Goal: Task Accomplishment & Management: Manage account settings

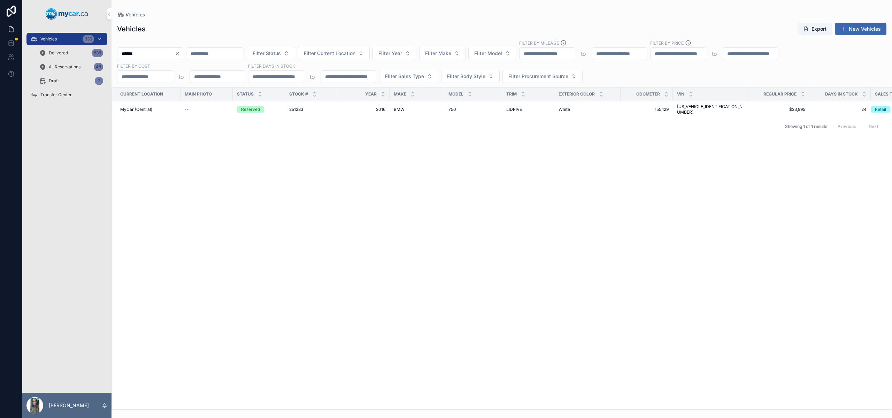
click at [180, 52] on icon "Clear" at bounding box center [178, 54] width 6 height 6
type input "**********"
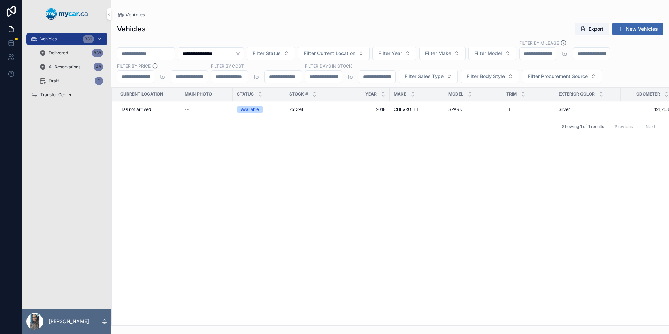
click at [241, 53] on icon "Clear" at bounding box center [238, 54] width 6 height 6
click at [153, 56] on input "scrollable content" at bounding box center [145, 54] width 57 height 10
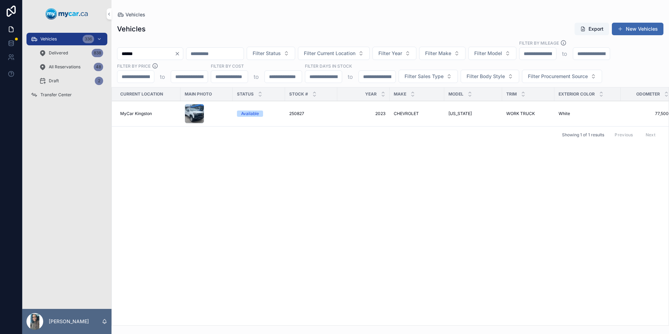
click at [166, 54] on input "******" at bounding box center [145, 54] width 57 height 10
type input "******"
click at [180, 53] on icon "Clear" at bounding box center [178, 54] width 6 height 6
type input "******"
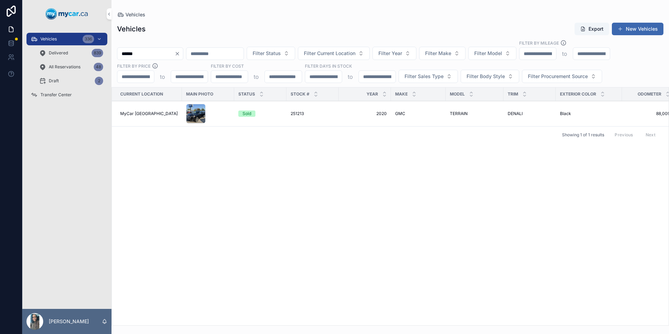
click at [183, 54] on button "Clear" at bounding box center [179, 54] width 8 height 6
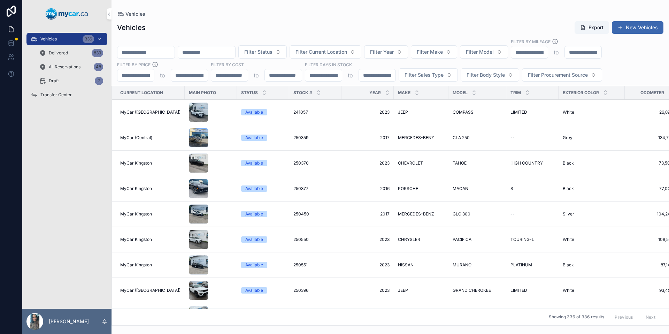
click at [155, 51] on input "scrollable content" at bounding box center [145, 52] width 57 height 10
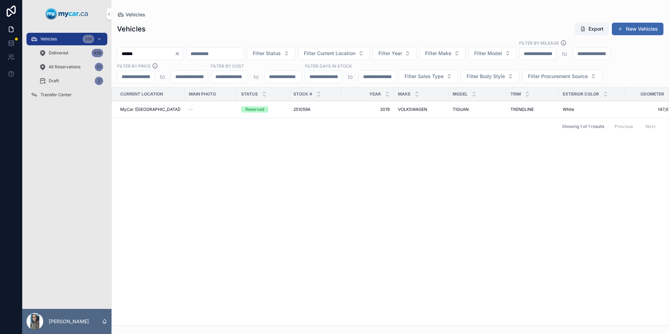
type input "******"
click at [80, 97] on div "Transfer Center" at bounding box center [67, 94] width 72 height 11
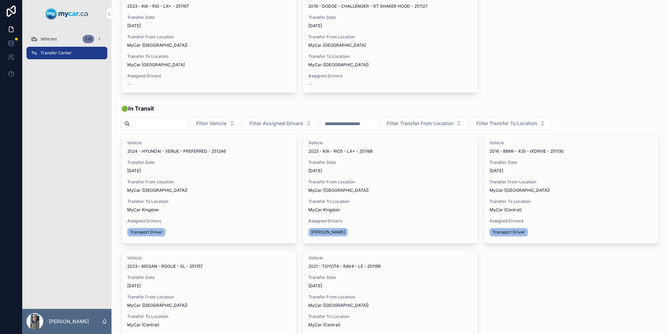
scroll to position [58, 0]
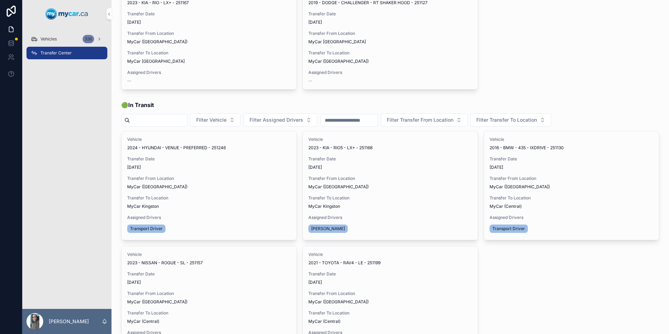
click at [0, 0] on button "Update Transfer" at bounding box center [0, 0] width 0 height 0
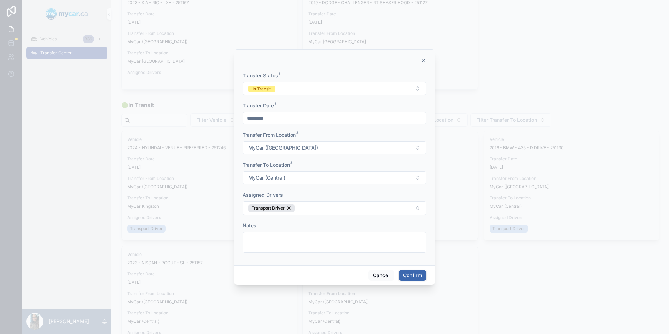
click at [338, 90] on button "In Transit" at bounding box center [335, 88] width 184 height 13
click at [327, 138] on div "Completed" at bounding box center [334, 137] width 97 height 10
click at [415, 281] on span "Confirm" at bounding box center [413, 275] width 28 height 11
click at [418, 278] on button "Confirm" at bounding box center [413, 275] width 28 height 11
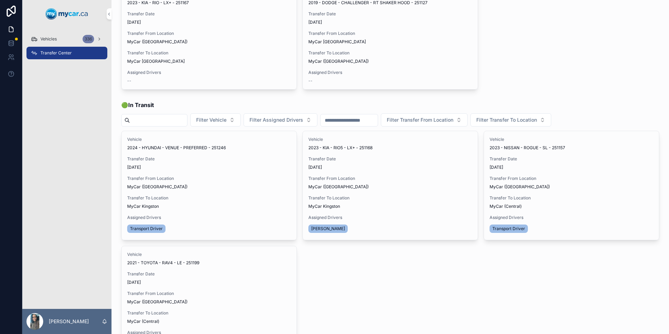
click at [282, 260] on div "2021 - TOYOTA - RAV4 - LE - 251199" at bounding box center [209, 263] width 164 height 6
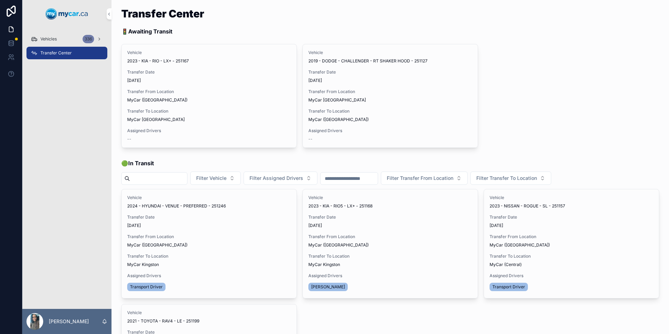
click at [0, 0] on span "Update Transfer" at bounding box center [0, 0] width 0 height 0
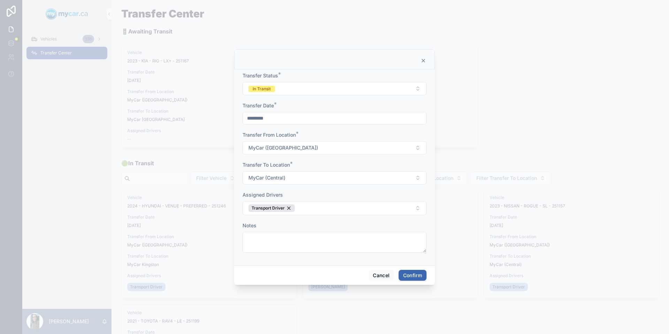
click at [312, 89] on button "In Transit" at bounding box center [335, 88] width 184 height 13
click at [314, 134] on div "Completed" at bounding box center [304, 137] width 22 height 6
click at [415, 280] on button "Confirm" at bounding box center [413, 275] width 28 height 11
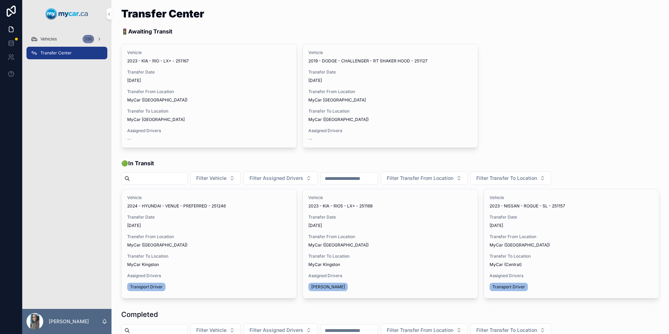
click at [0, 0] on span "Update Transfer" at bounding box center [0, 0] width 0 height 0
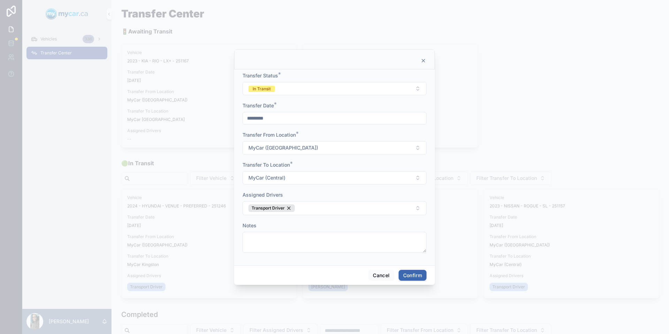
click at [343, 89] on button "In Transit" at bounding box center [335, 88] width 184 height 13
click at [324, 136] on div "Completed" at bounding box center [334, 137] width 97 height 10
click at [409, 275] on button "Confirm" at bounding box center [413, 275] width 28 height 11
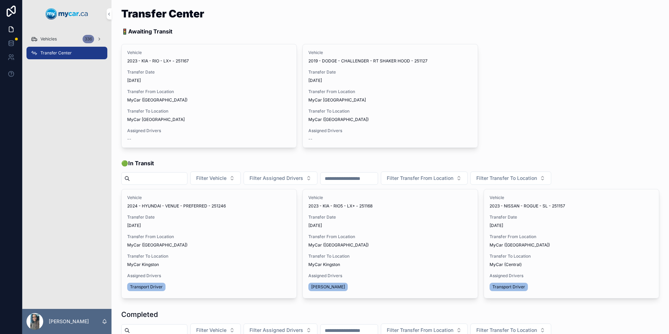
click at [67, 39] on div "Vehicles 336" at bounding box center [67, 38] width 72 height 11
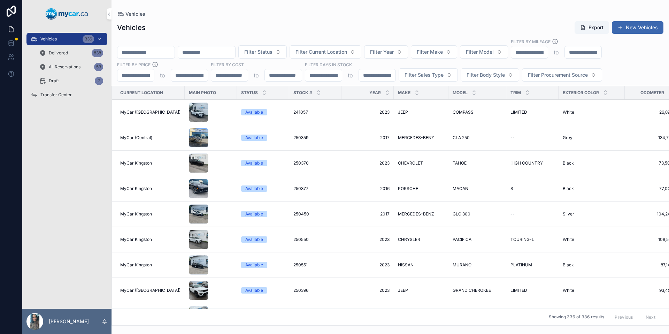
click at [157, 54] on input "scrollable content" at bounding box center [145, 52] width 57 height 10
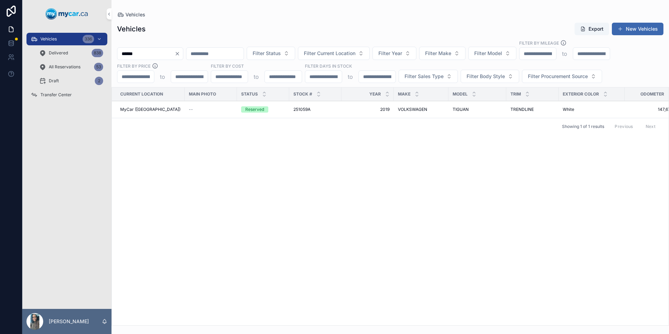
type input "******"
click at [180, 52] on icon "Clear" at bounding box center [178, 54] width 6 height 6
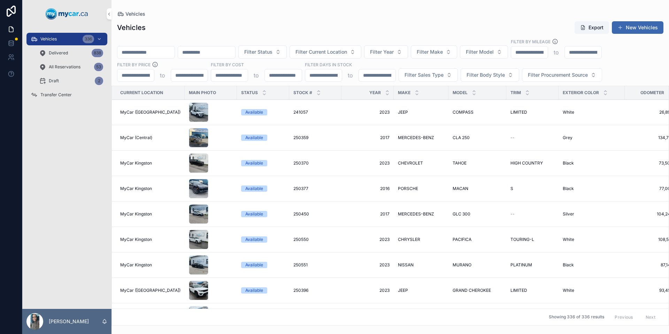
click at [171, 56] on input "scrollable content" at bounding box center [145, 52] width 57 height 10
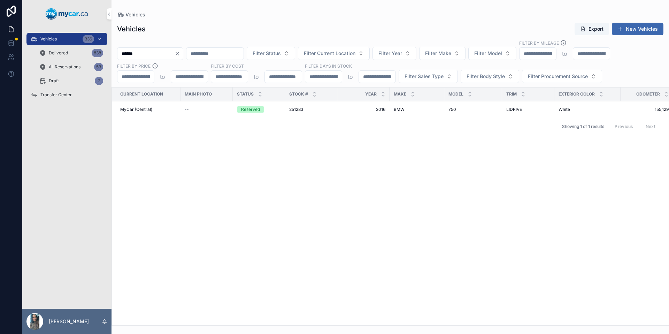
type input "******"
click at [311, 110] on td "251283 251283" at bounding box center [311, 109] width 52 height 17
click at [315, 108] on div "251283 251283" at bounding box center [311, 110] width 44 height 6
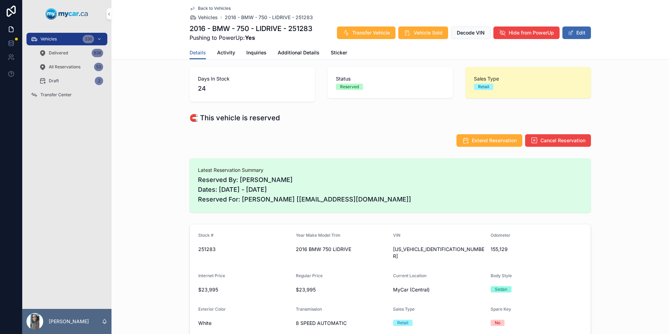
scroll to position [56, 0]
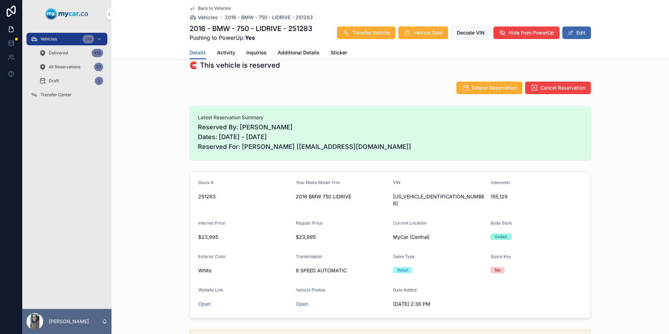
click at [437, 197] on span "[US_VEHICLE_IDENTIFICATION_NUMBER]" at bounding box center [439, 200] width 92 height 14
click at [70, 39] on div "Vehicles 336" at bounding box center [67, 38] width 72 height 11
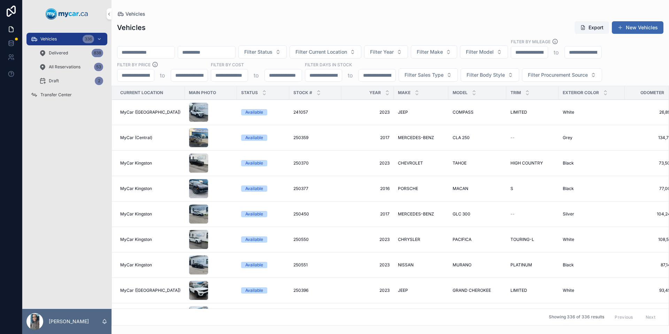
click at [152, 55] on input "scrollable content" at bounding box center [145, 52] width 57 height 10
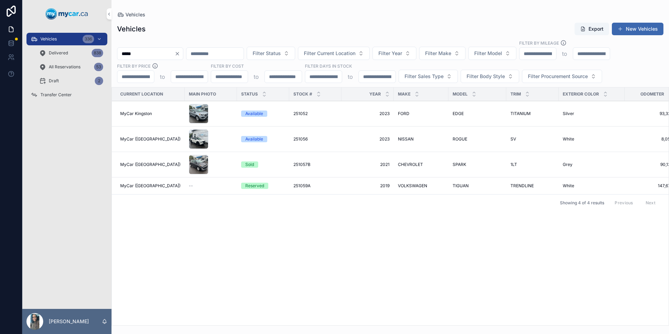
type input "*****"
click at [411, 183] on span "VOLKSWAGEN" at bounding box center [412, 186] width 29 height 6
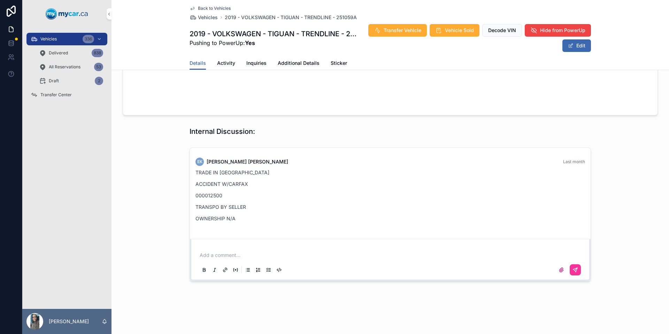
scroll to position [668, 0]
click at [220, 60] on span "Activity" at bounding box center [226, 63] width 18 height 7
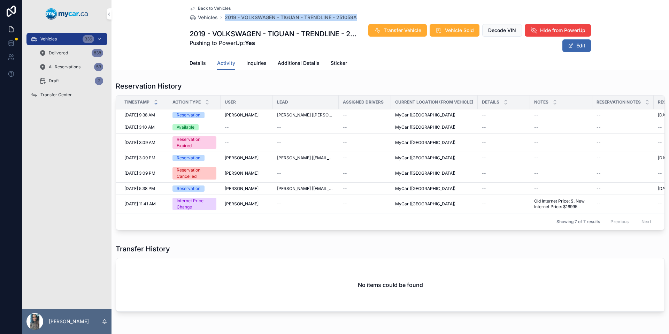
drag, startPoint x: 356, startPoint y: 17, endPoint x: 223, endPoint y: 19, distance: 133.5
click at [223, 19] on div "Back to Vehicles Vehicles 2019 - VOLKSWAGEN - TIGUAN - TRENDLINE - 251059A" at bounding box center [390, 13] width 401 height 15
copy span "2019 - VOLKSWAGEN - TIGUAN - TRENDLINE - 251059A"
click at [196, 65] on span "Details" at bounding box center [198, 63] width 16 height 7
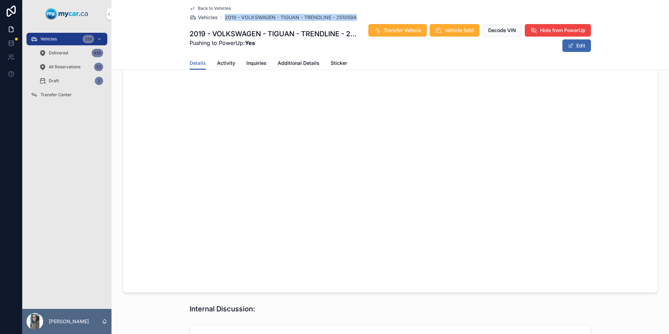
scroll to position [668, 0]
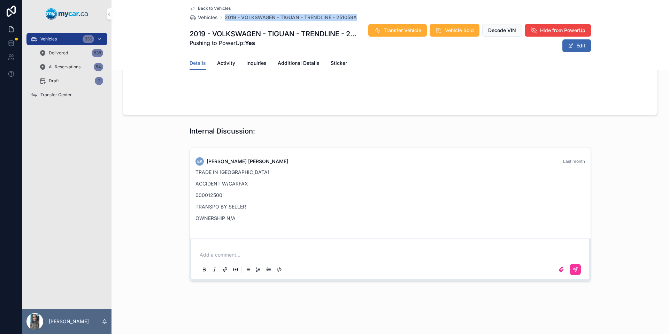
click at [63, 38] on div "Vehicles 336" at bounding box center [67, 38] width 72 height 11
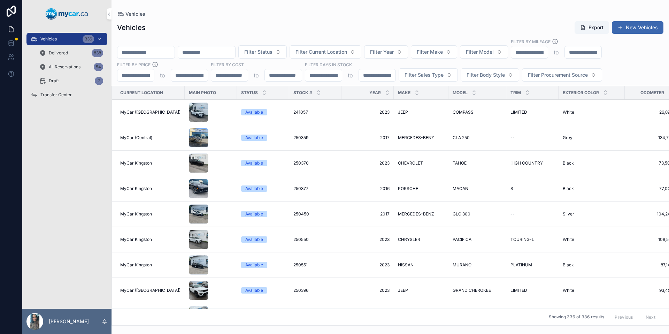
click at [227, 51] on input "scrollable content" at bounding box center [206, 52] width 57 height 10
click at [443, 50] on span "Filter Make" at bounding box center [430, 51] width 26 height 7
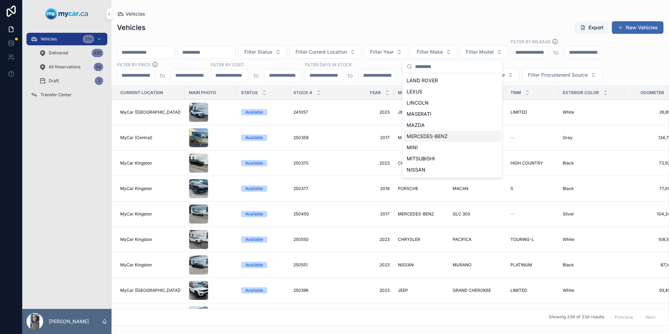
click at [440, 140] on div "MERCEDES-BENZ" at bounding box center [452, 136] width 97 height 11
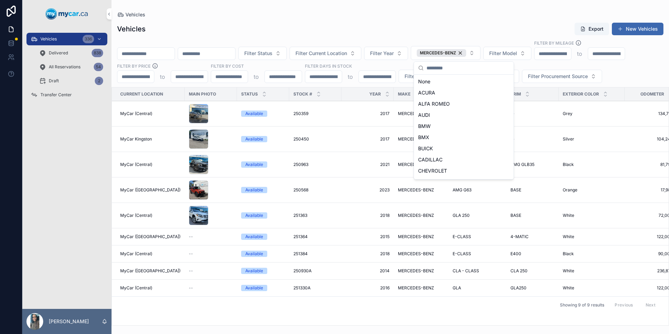
click at [402, 18] on div "Vehicles Export New Vehicles Filter Status Filter Current Location Filter Year …" at bounding box center [391, 171] width 558 height 307
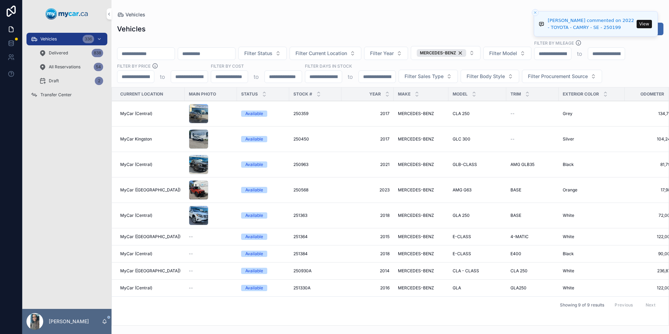
click at [646, 25] on button "View" at bounding box center [644, 24] width 15 height 8
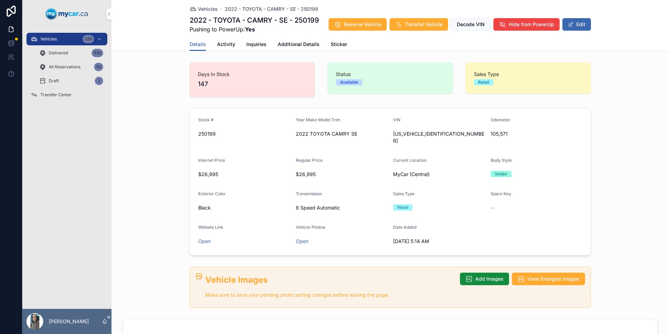
click at [66, 42] on div "Vehicles 336" at bounding box center [67, 38] width 72 height 11
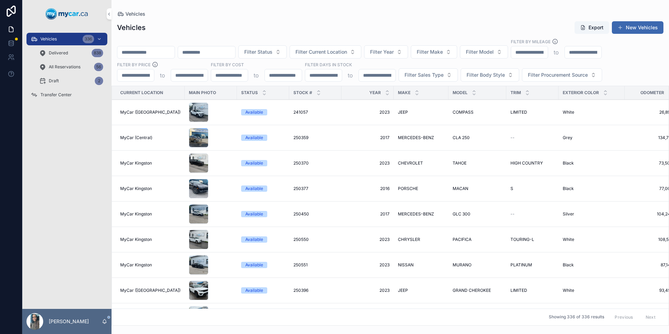
click at [232, 54] on input "scrollable content" at bounding box center [206, 52] width 57 height 10
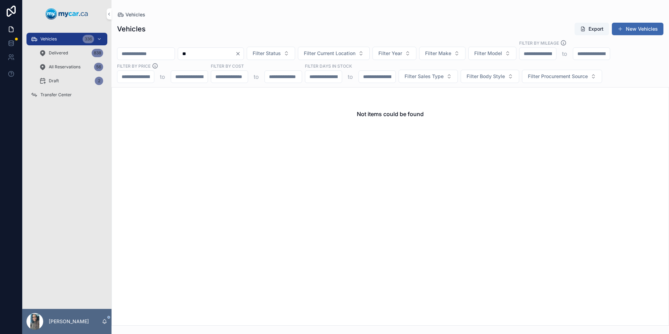
type input "*"
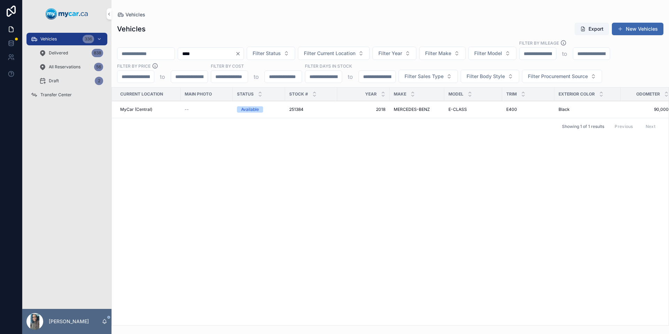
type input "****"
click at [308, 107] on div "251384 251384" at bounding box center [311, 110] width 44 height 6
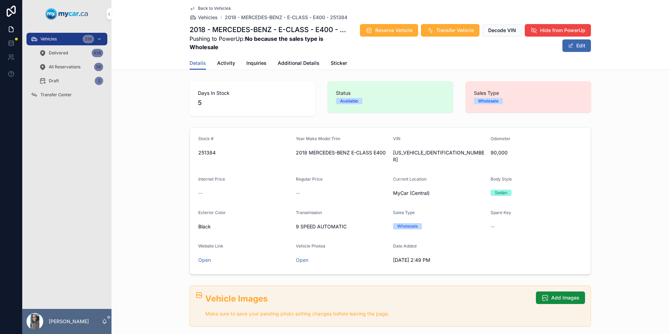
click at [74, 93] on div "Transfer Center" at bounding box center [67, 94] width 72 height 11
click at [74, 93] on div "Vehicles 336 Delivered 838 All Reservations 56 Draft 2 Transfer Center" at bounding box center [66, 168] width 89 height 281
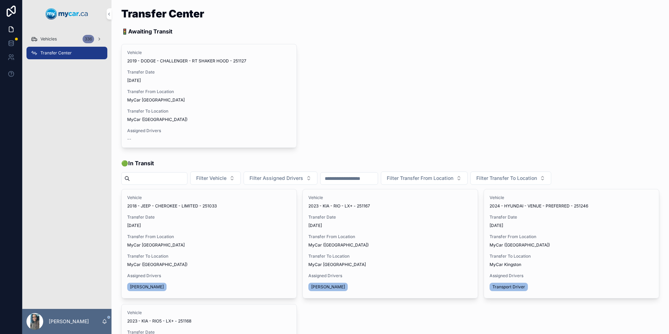
click at [59, 38] on div "Vehicles 336" at bounding box center [67, 38] width 72 height 11
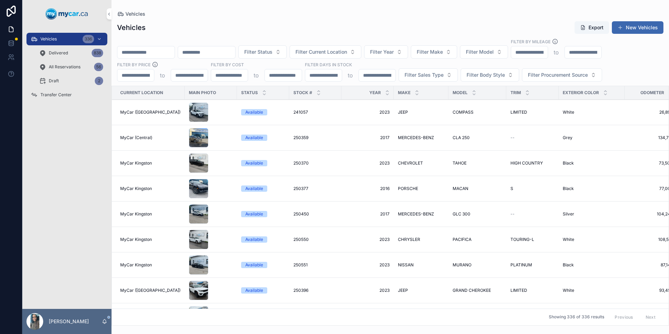
click at [160, 51] on input "scrollable content" at bounding box center [145, 52] width 57 height 10
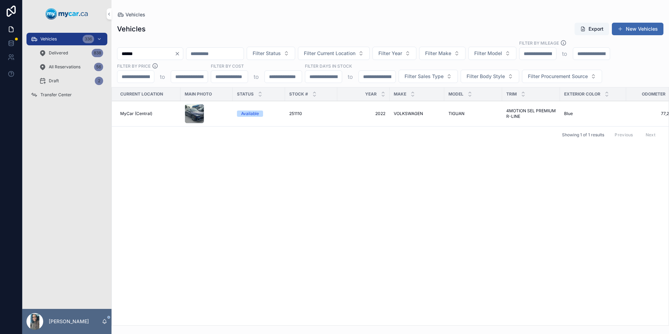
type input "******"
click at [376, 120] on td "2022 2022" at bounding box center [363, 113] width 52 height 25
click at [413, 110] on td "VOLKSWAGEN VOLKSWAGEN" at bounding box center [417, 113] width 55 height 25
click at [403, 111] on span "VOLKSWAGEN" at bounding box center [408, 114] width 29 height 6
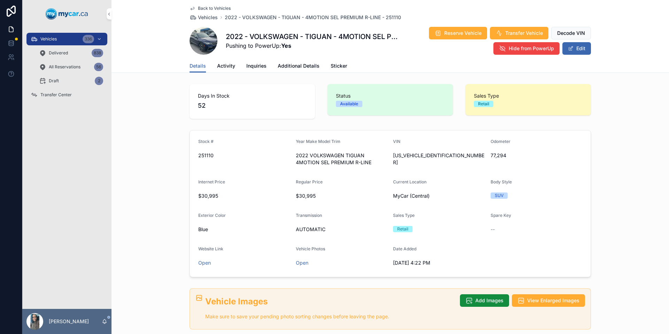
click at [528, 29] on button "Transfer Vehicle" at bounding box center [519, 33] width 59 height 13
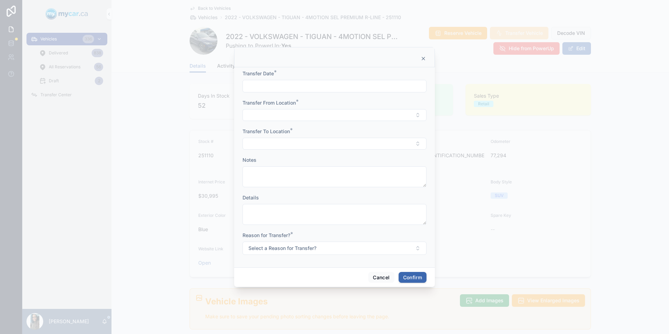
click at [332, 88] on input "text" at bounding box center [334, 86] width 183 height 10
click at [313, 159] on button "6" at bounding box center [309, 158] width 13 height 13
type input "*********"
click at [271, 118] on button "Select Button" at bounding box center [335, 115] width 184 height 12
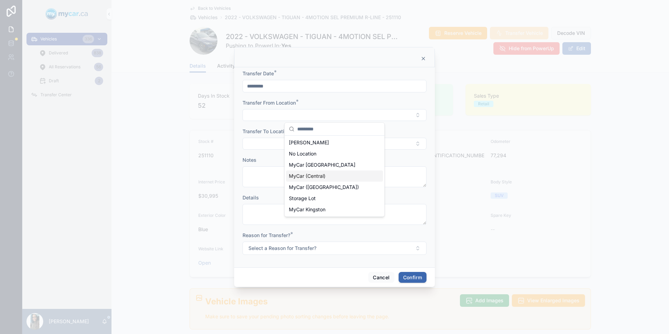
click at [339, 177] on div "MyCar (Central)" at bounding box center [334, 175] width 97 height 11
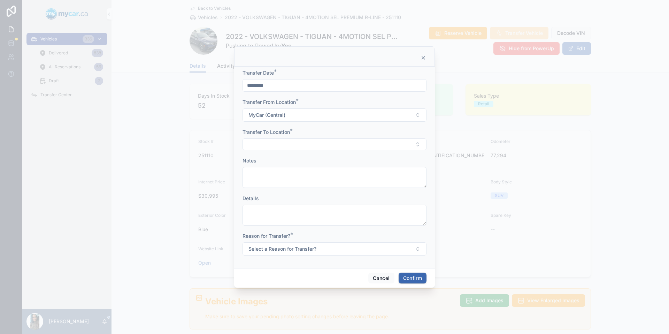
click at [296, 142] on button "Select Button" at bounding box center [335, 144] width 184 height 12
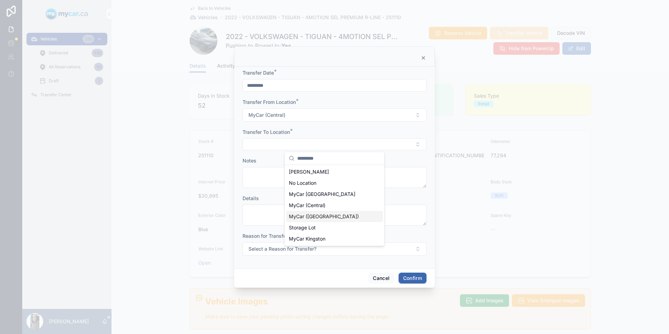
click at [316, 214] on span "MyCar ([GEOGRAPHIC_DATA])" at bounding box center [324, 216] width 70 height 7
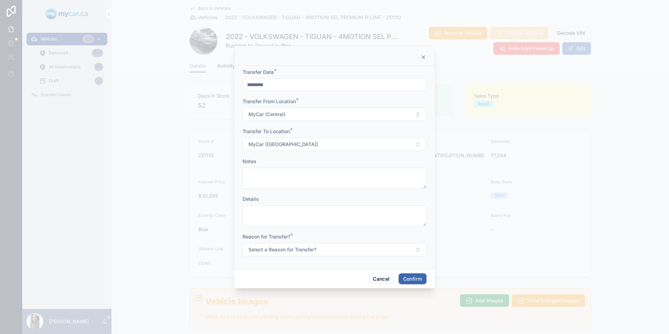
click at [325, 246] on button "Select a Reason for Transfer?" at bounding box center [335, 249] width 184 height 13
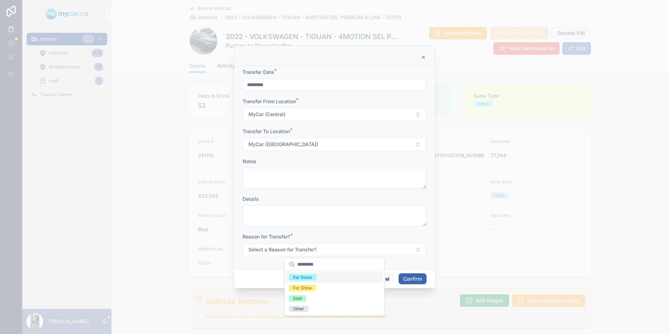
click at [323, 275] on div "For Stock" at bounding box center [334, 277] width 97 height 10
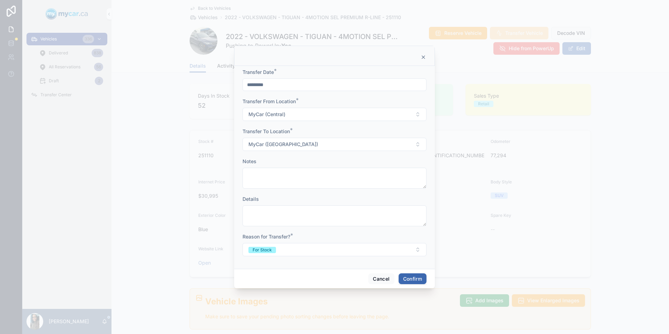
click at [414, 273] on button "Confirm" at bounding box center [413, 278] width 28 height 11
click at [70, 86] on div at bounding box center [334, 167] width 669 height 334
click at [64, 93] on div at bounding box center [334, 167] width 669 height 334
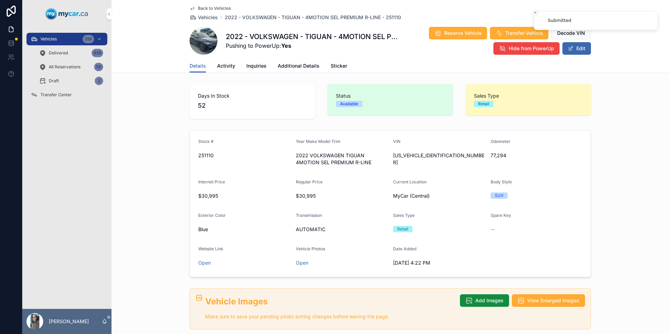
click at [66, 94] on span "Transfer Center" at bounding box center [55, 95] width 31 height 6
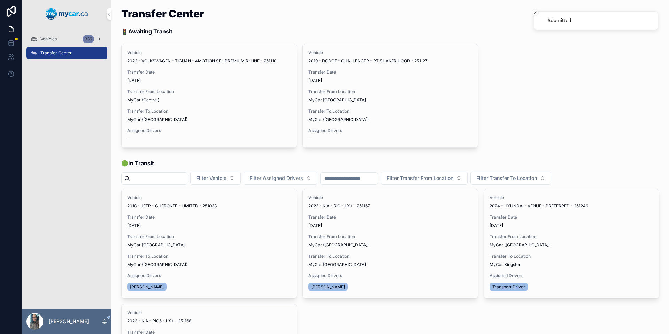
click at [0, 0] on span "Assign Driver" at bounding box center [0, 0] width 0 height 0
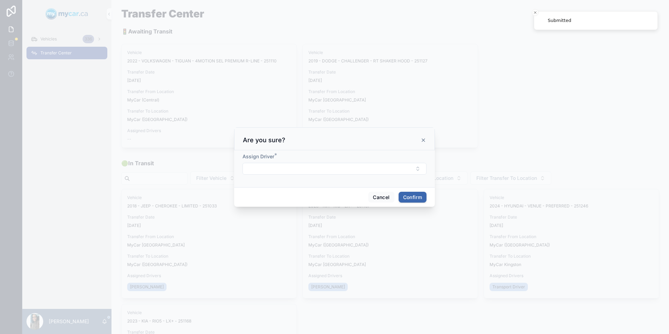
click at [320, 173] on button "Select Button" at bounding box center [335, 169] width 184 height 12
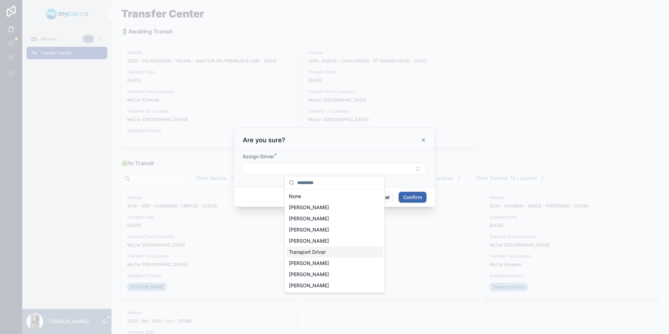
click at [324, 251] on span "Transport Driver" at bounding box center [307, 251] width 37 height 7
click at [416, 196] on button "Confirm" at bounding box center [413, 198] width 28 height 11
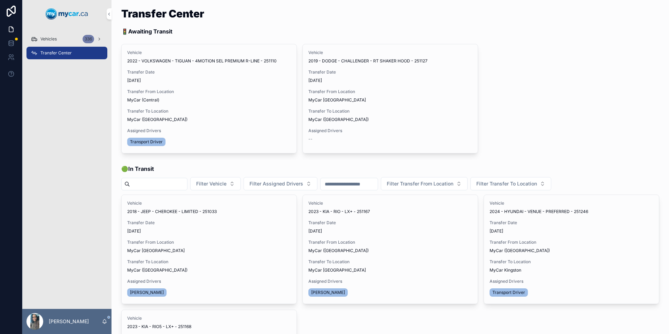
click at [0, 0] on span "Begin Trip" at bounding box center [0, 0] width 0 height 0
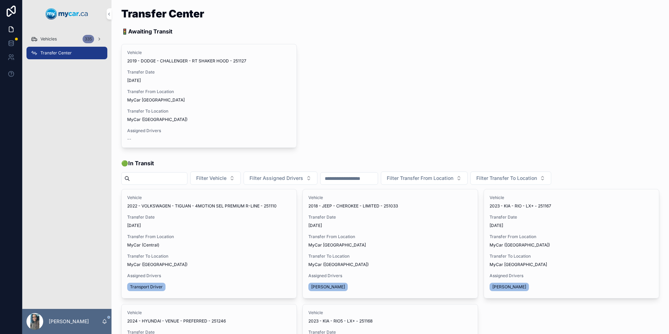
scroll to position [233, 0]
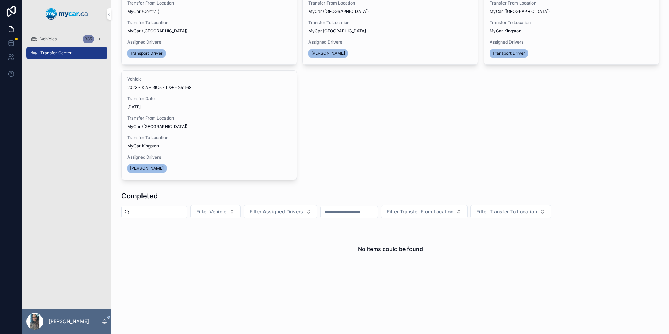
click at [42, 35] on div "Vehicles 335" at bounding box center [67, 38] width 72 height 11
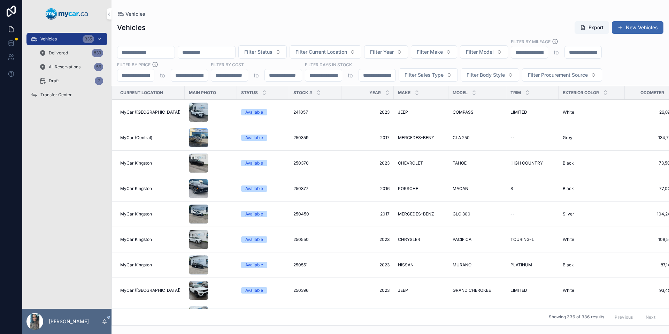
click at [158, 50] on input "scrollable content" at bounding box center [145, 52] width 57 height 10
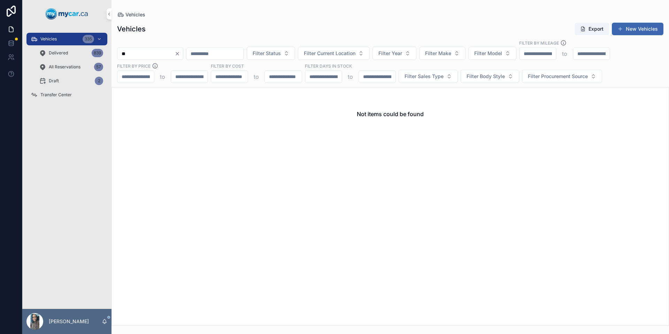
type input "*"
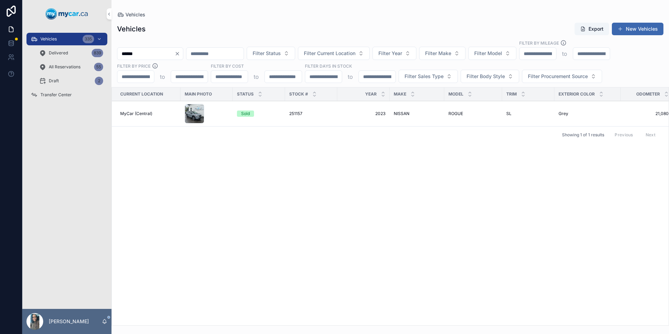
type input "******"
click at [401, 113] on span "NISSAN" at bounding box center [402, 114] width 16 height 6
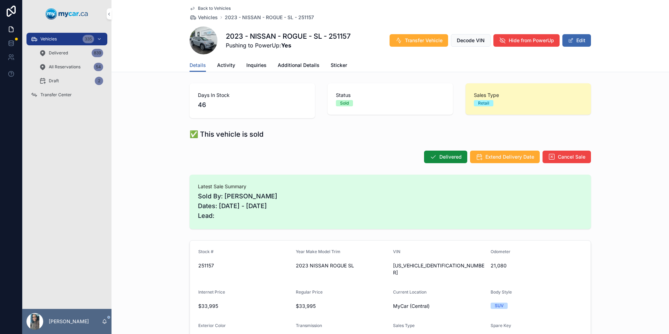
click at [74, 39] on div "Vehicles 335" at bounding box center [67, 38] width 72 height 11
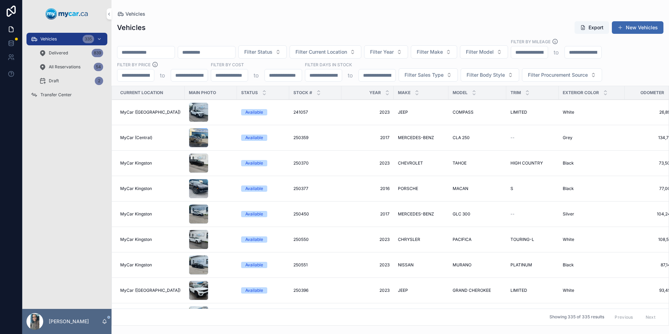
click at [408, 53] on button "Filter Year" at bounding box center [386, 51] width 44 height 13
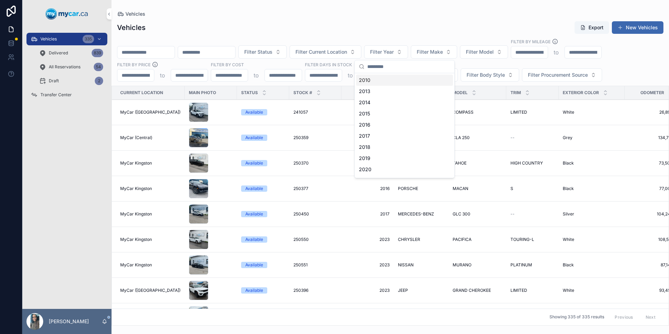
click at [273, 55] on span "Filter Status" at bounding box center [258, 51] width 28 height 7
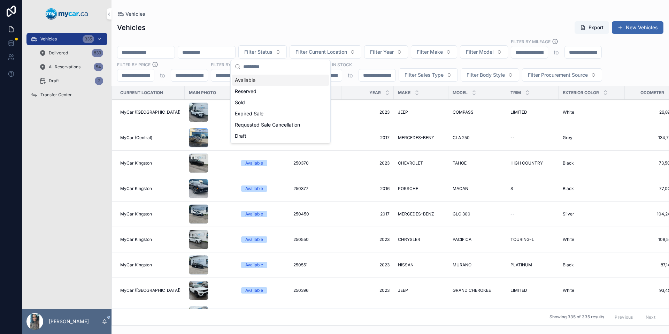
click at [290, 81] on div "Available" at bounding box center [280, 80] width 97 height 11
click at [350, 54] on span "Filter Current Location" at bounding box center [325, 51] width 52 height 7
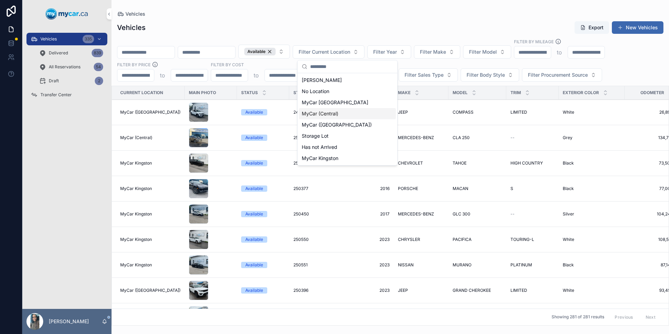
click at [350, 114] on div "MyCar (Central)" at bounding box center [347, 113] width 97 height 11
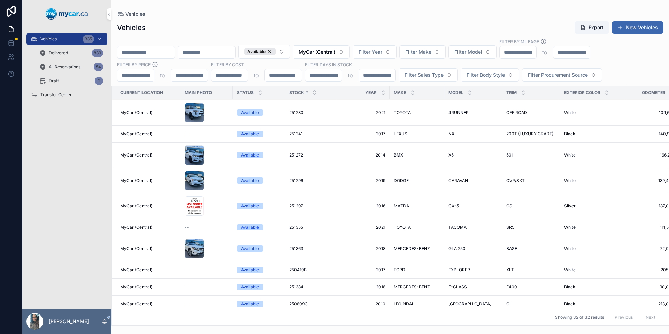
scroll to position [350, 0]
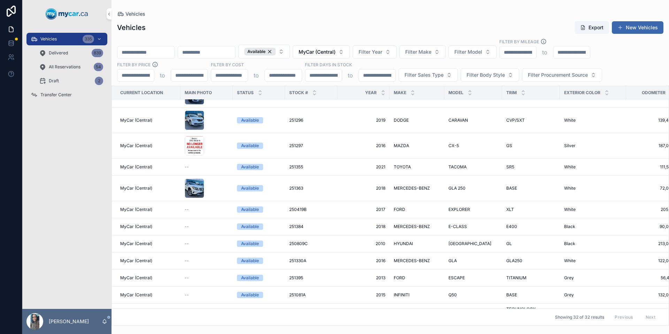
click at [276, 53] on div "Available" at bounding box center [259, 52] width 31 height 8
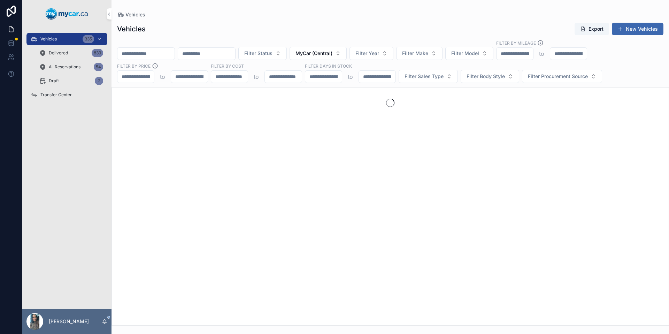
click at [347, 55] on button "MyCar (Central)" at bounding box center [318, 53] width 57 height 13
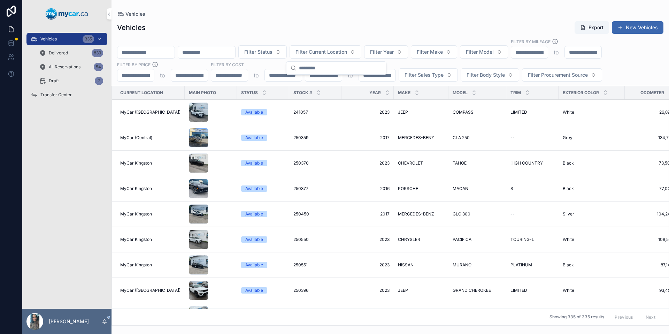
click at [157, 54] on input "scrollable content" at bounding box center [145, 52] width 57 height 10
paste input "******"
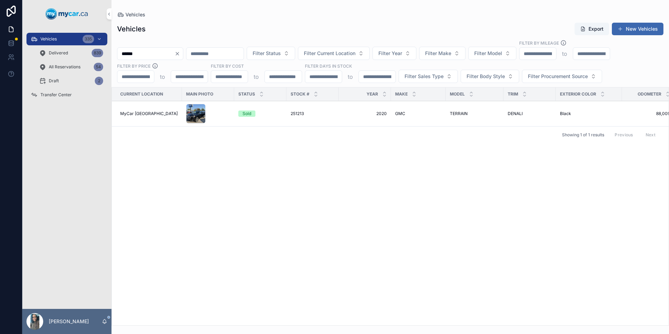
type input "******"
click at [183, 51] on div "******" at bounding box center [150, 53] width 66 height 13
click at [180, 52] on icon "Clear" at bounding box center [178, 54] width 6 height 6
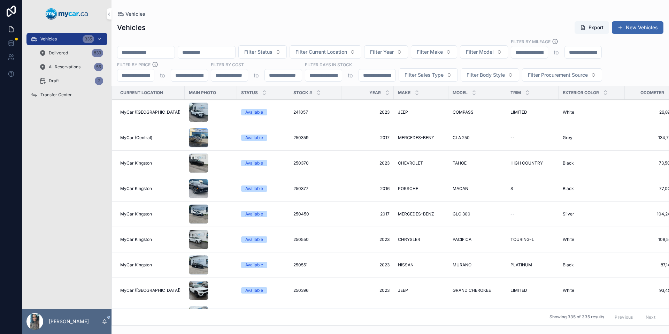
click at [167, 51] on input "scrollable content" at bounding box center [145, 52] width 57 height 10
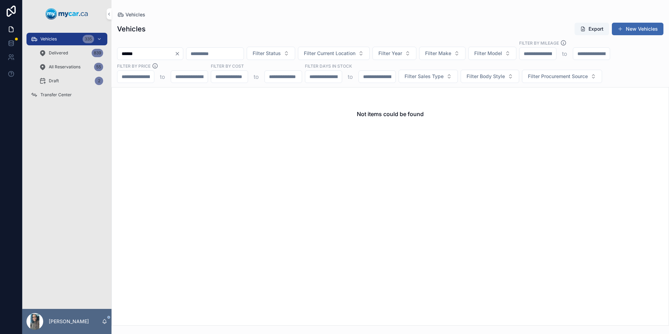
type input "******"
click at [180, 53] on icon "Clear" at bounding box center [178, 54] width 6 height 6
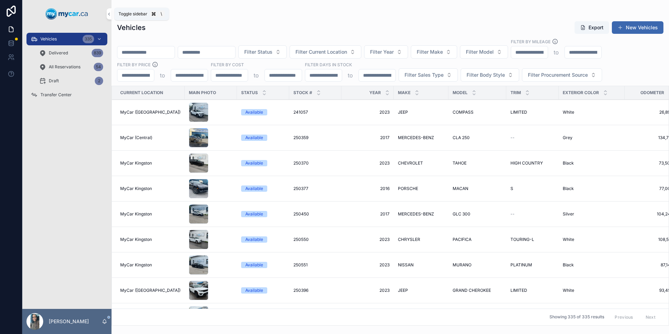
click at [111, 13] on icon "scrollable content" at bounding box center [109, 14] width 5 height 5
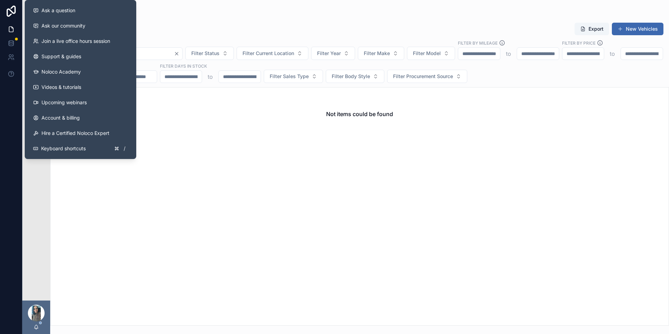
type input "******"
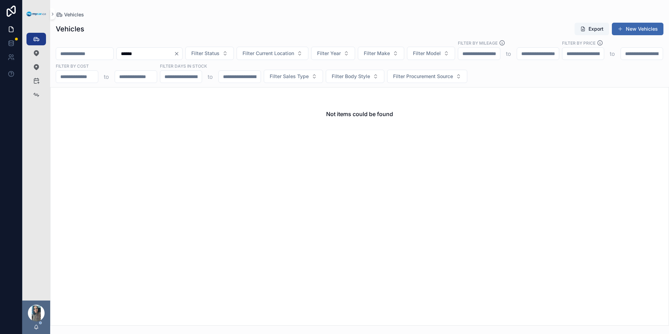
click at [179, 54] on icon "Clear" at bounding box center [177, 54] width 6 height 6
click at [99, 53] on input "scrollable content" at bounding box center [84, 54] width 57 height 10
type input "******"
click at [119, 53] on icon "Clear" at bounding box center [116, 54] width 6 height 6
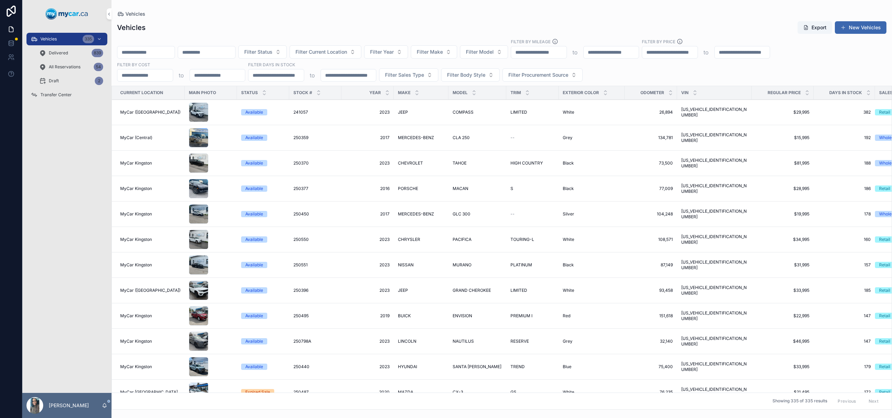
click at [157, 51] on input "scrollable content" at bounding box center [145, 52] width 57 height 10
paste input "******"
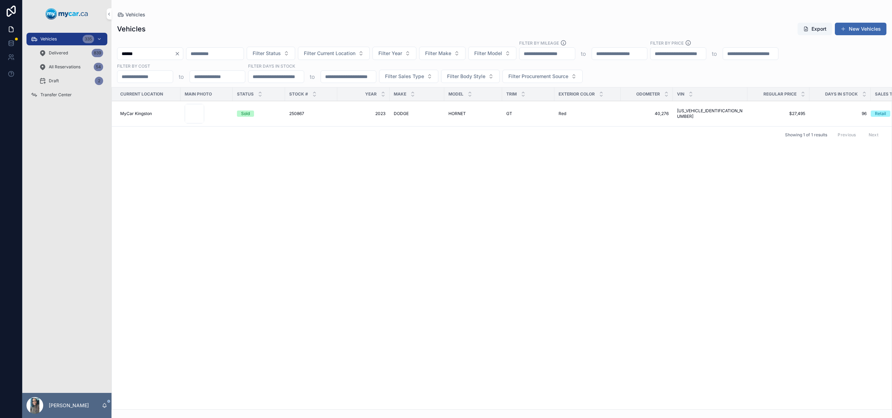
type input "******"
